Goal: Find specific page/section: Find specific page/section

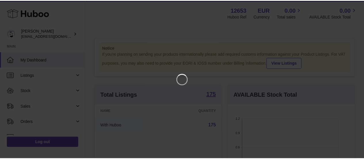
scroll to position [90, 128]
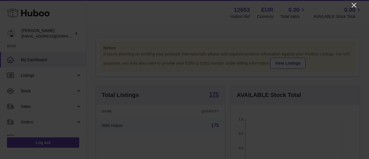
click at [353, 5] on icon "Close" at bounding box center [353, 5] width 7 height 7
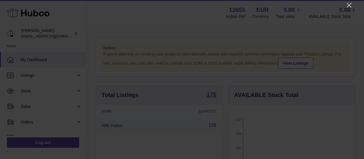
scroll to position [287993, 287956]
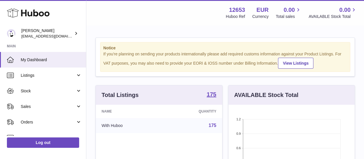
click at [217, 99] on div "Total Listings 175" at bounding box center [159, 94] width 126 height 19
click at [212, 97] on strong "175" at bounding box center [212, 94] width 10 height 6
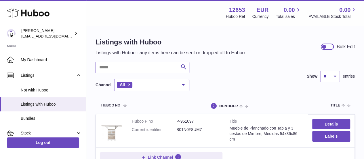
click at [147, 63] on input "text" at bounding box center [143, 68] width 94 height 12
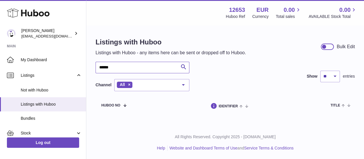
type input "******"
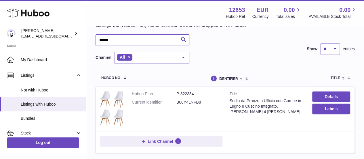
scroll to position [58, 0]
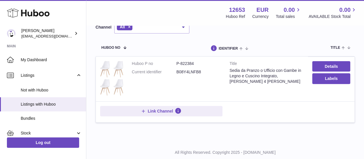
click at [113, 83] on img at bounding box center [111, 78] width 23 height 34
